Goal: Information Seeking & Learning: Learn about a topic

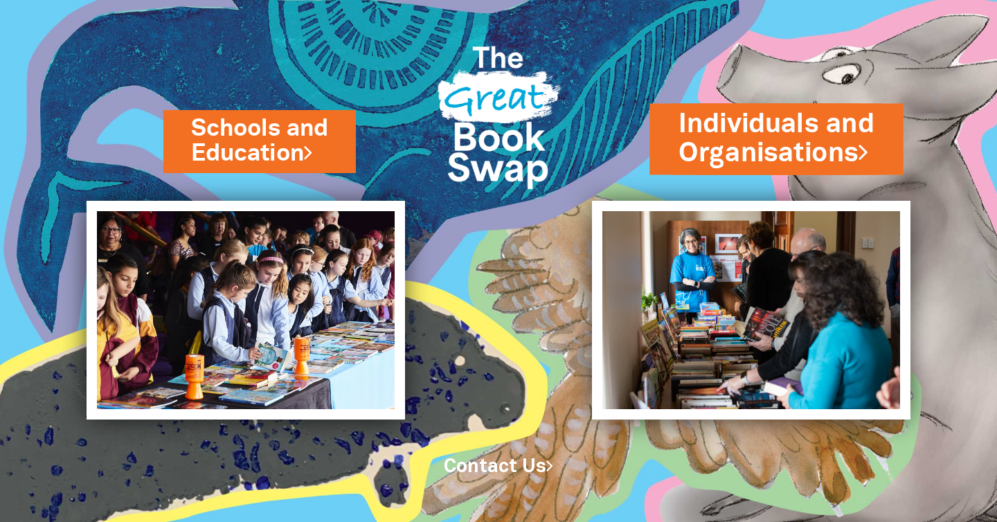
click at [699, 142] on link "Individuals and Organisations" at bounding box center [776, 138] width 195 height 66
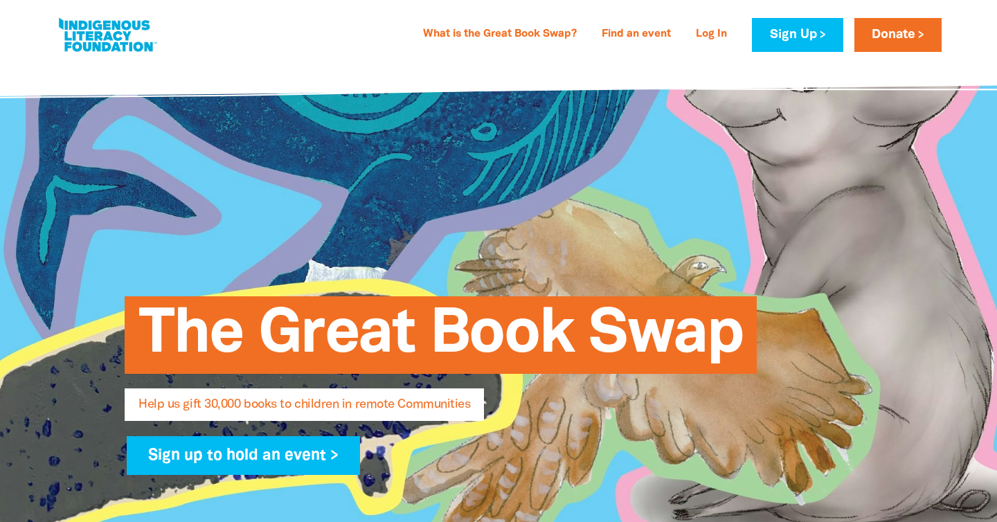
select select "AU"
click at [497, 29] on link "What is the Great Book Swap?" at bounding box center [500, 35] width 170 height 22
select select "AU"
click at [100, 55] on link at bounding box center [107, 35] width 104 height 42
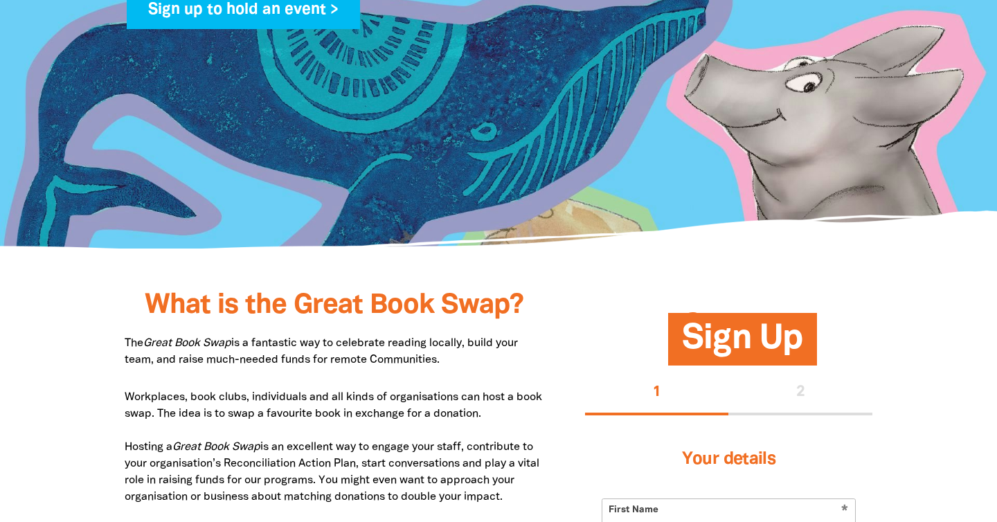
scroll to position [522, 0]
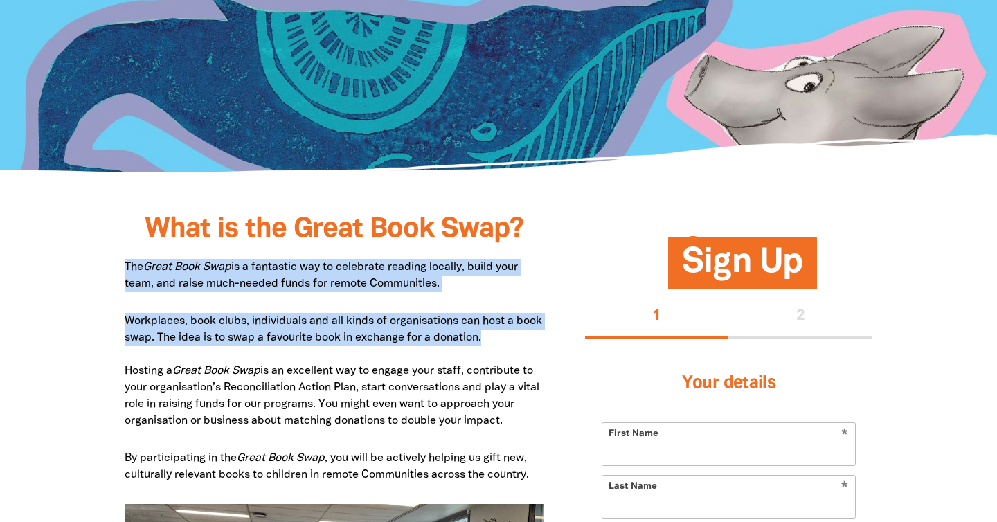
drag, startPoint x: 120, startPoint y: 267, endPoint x: 516, endPoint y: 332, distance: 400.7
copy div "The Great Book Swap is a fantastic way to celebrate reading locally, build your…"
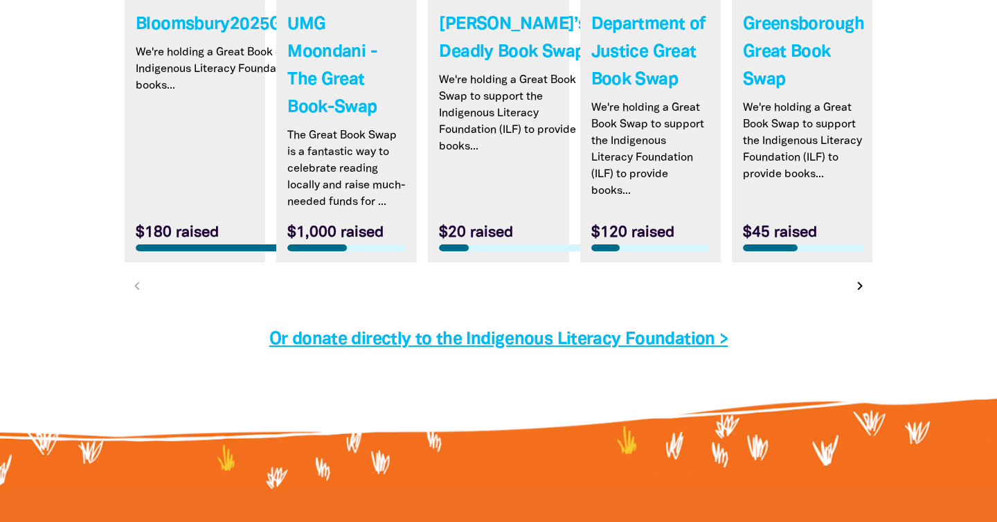
scroll to position [4437, 0]
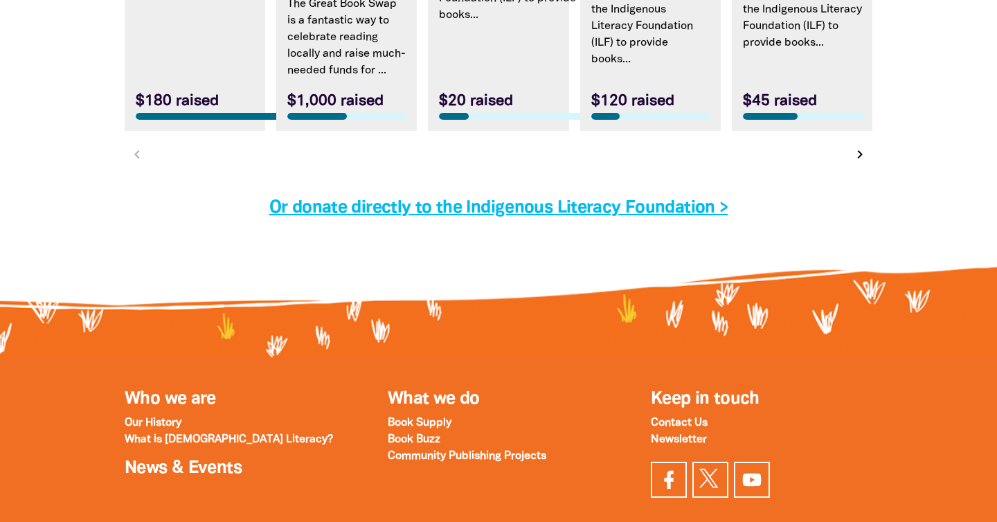
click at [238, 431] on p "What is [DEMOGRAPHIC_DATA] Literacy?" at bounding box center [236, 439] width 222 height 17
click at [233, 435] on strong "What is [DEMOGRAPHIC_DATA] Literacy?" at bounding box center [229, 440] width 208 height 10
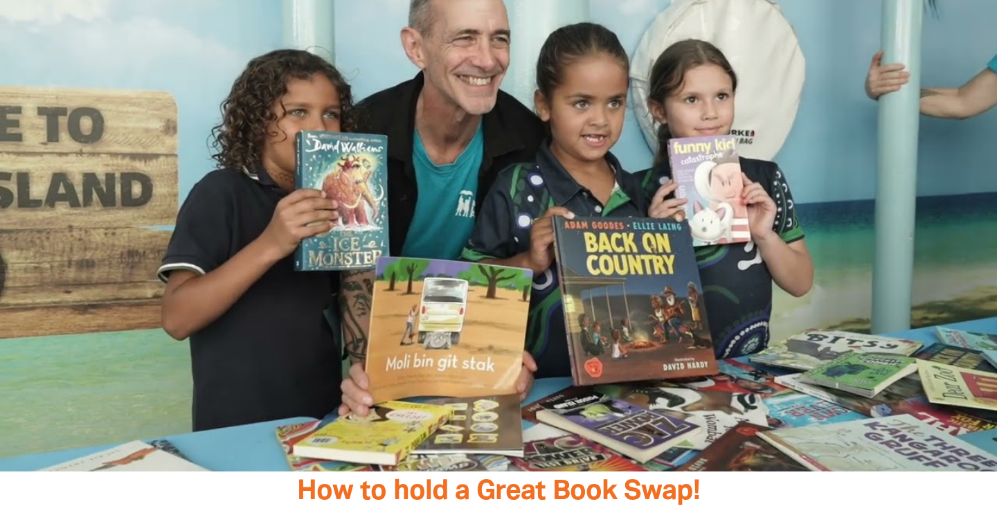
scroll to position [2246, 0]
